Goal: Check status: Check status

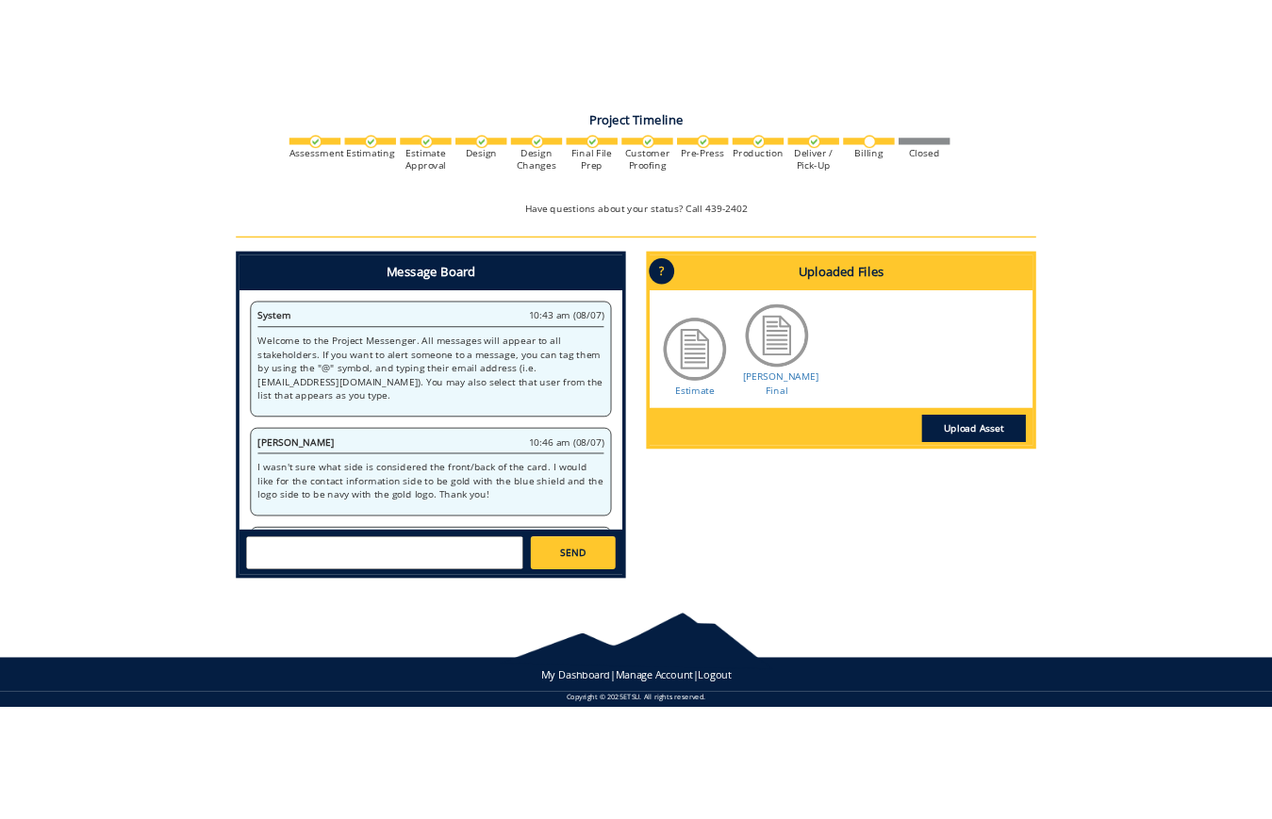
scroll to position [152, 0]
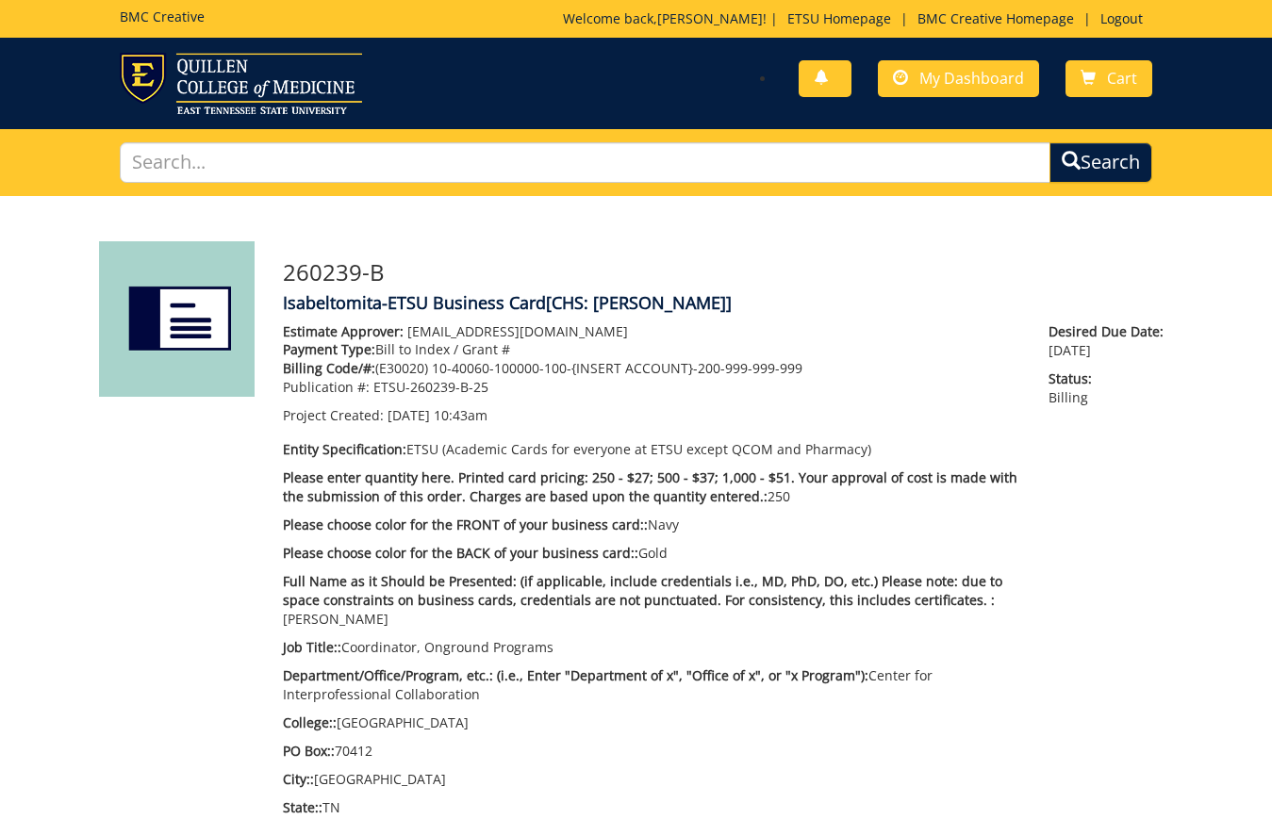
drag, startPoint x: 0, startPoint y: 0, endPoint x: 903, endPoint y: 88, distance: 907.5
click at [961, 83] on span "My Dashboard" at bounding box center [971, 78] width 105 height 21
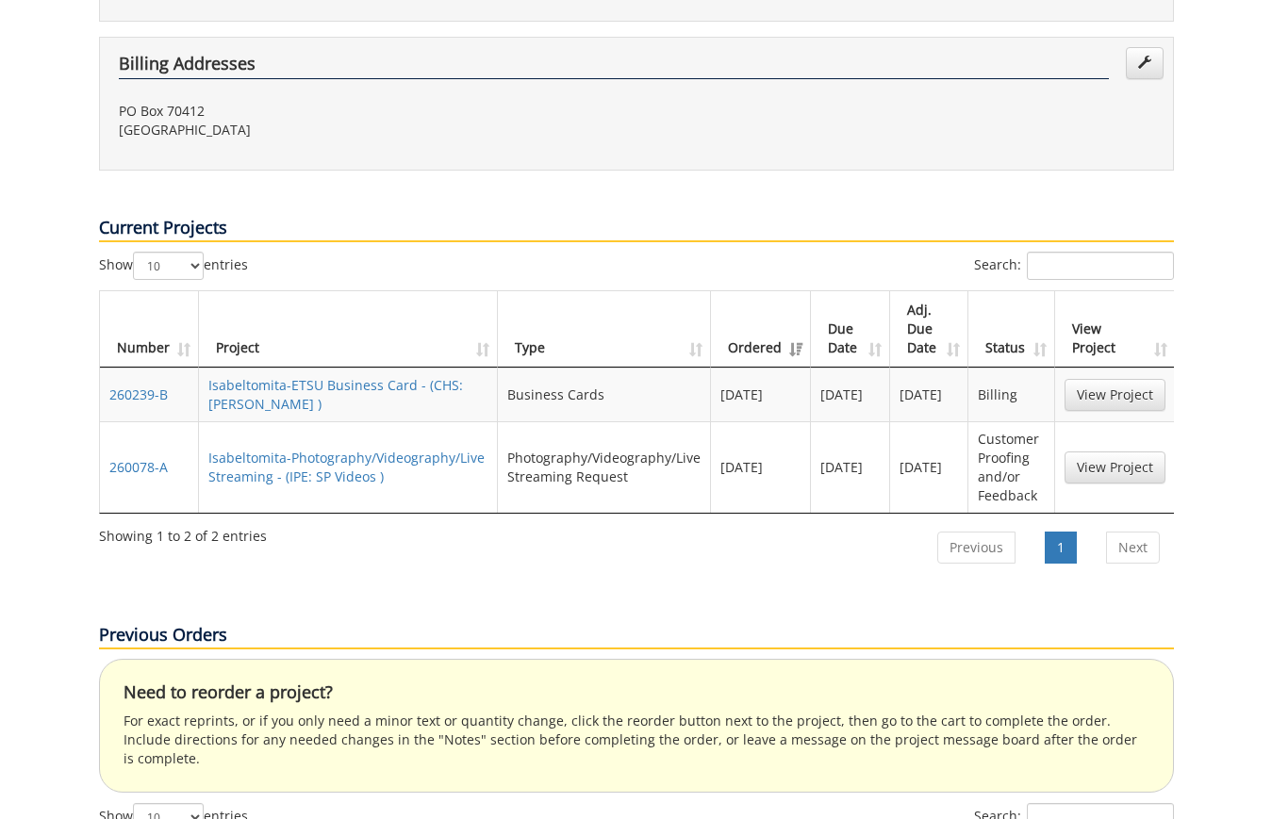
scroll to position [471, 0]
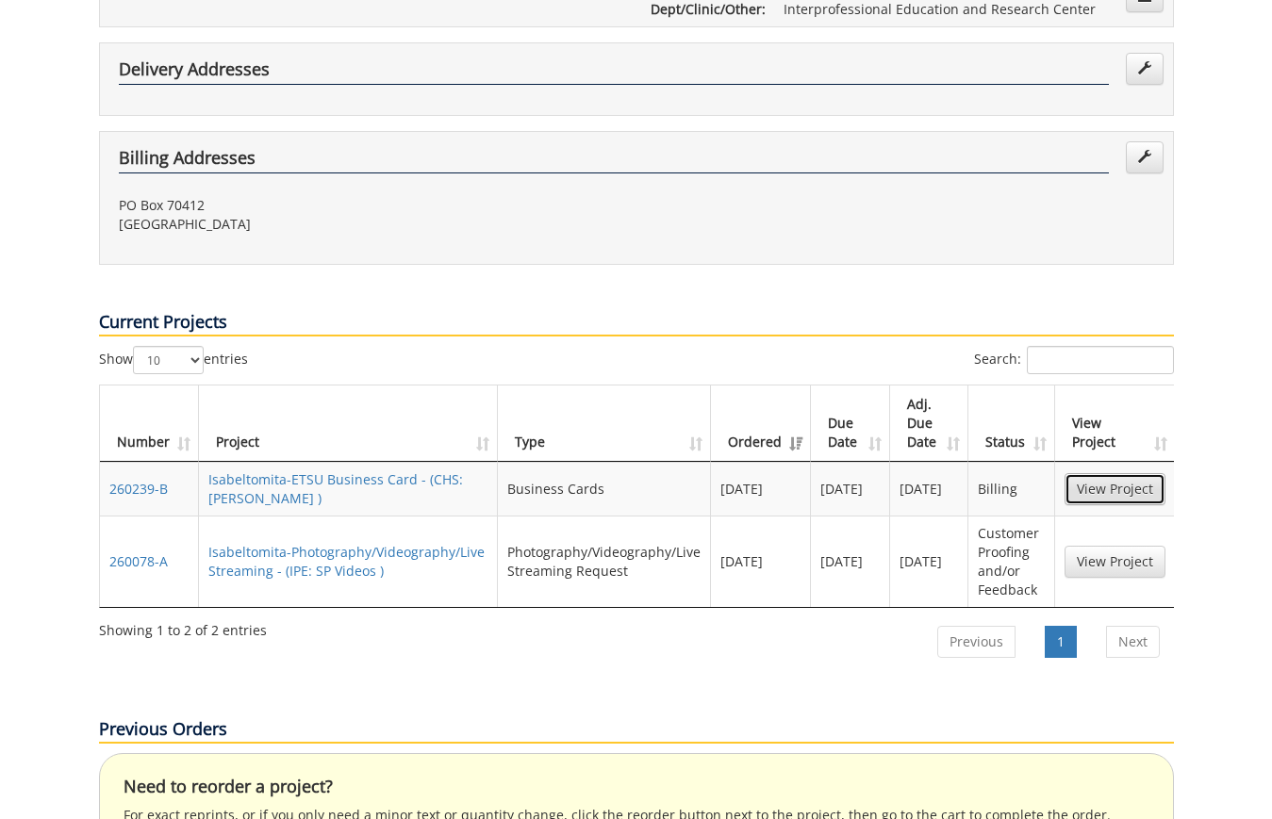
click at [1130, 473] on link "View Project" at bounding box center [1114, 489] width 101 height 32
